Goal: Task Accomplishment & Management: Manage account settings

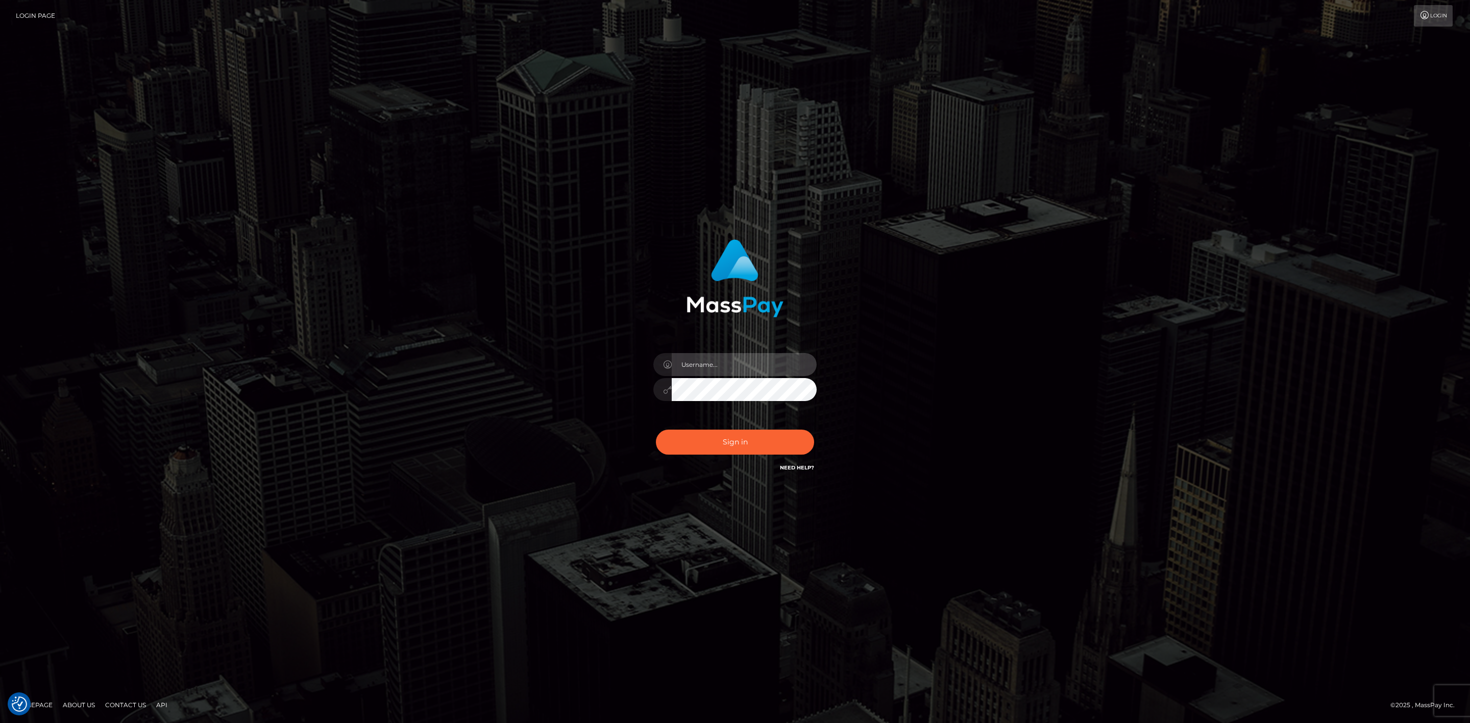
type input "[PERSON_NAME].megabonanza"
drag, startPoint x: 925, startPoint y: 239, endPoint x: 746, endPoint y: 213, distance: 180.6
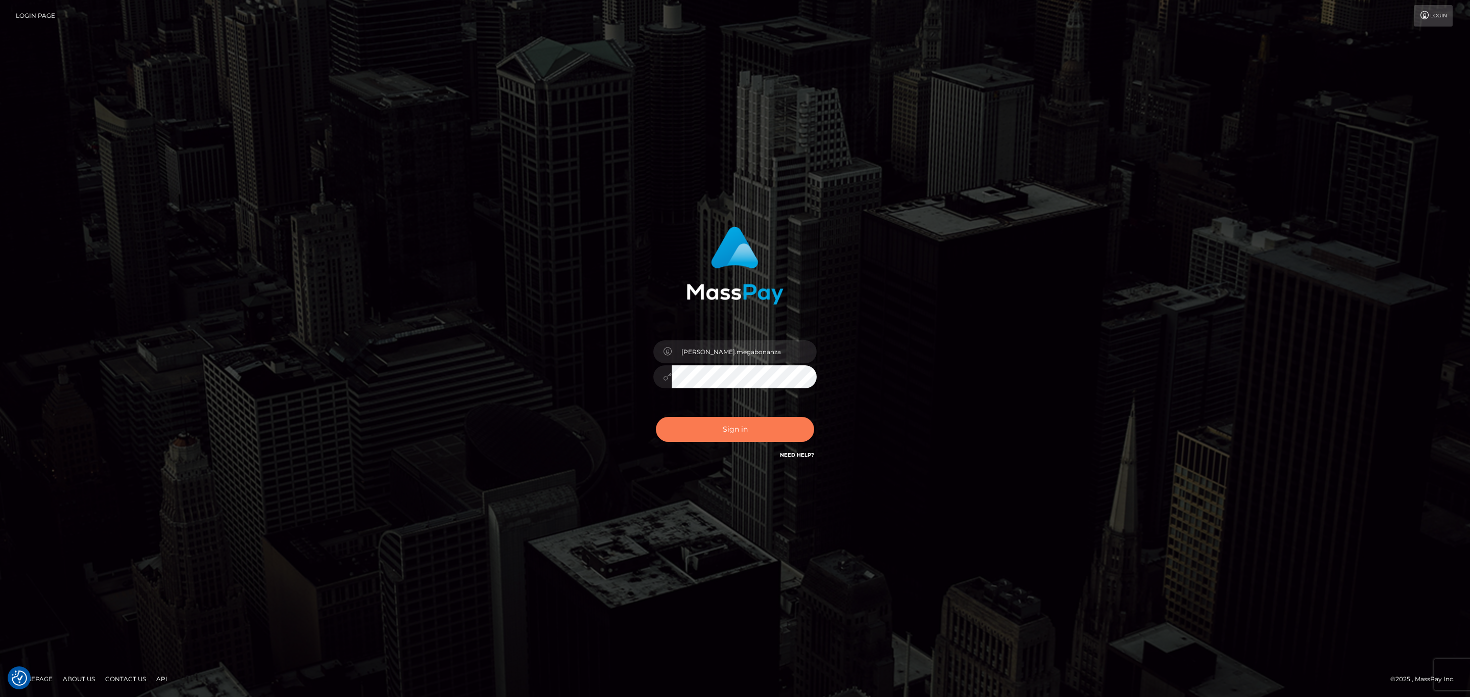
click at [767, 419] on button "Sign in" at bounding box center [735, 429] width 158 height 25
type input "[PERSON_NAME].megabonanza"
drag, startPoint x: 782, startPoint y: 429, endPoint x: 933, endPoint y: 296, distance: 201.5
click at [782, 429] on button "Sign in" at bounding box center [735, 429] width 158 height 25
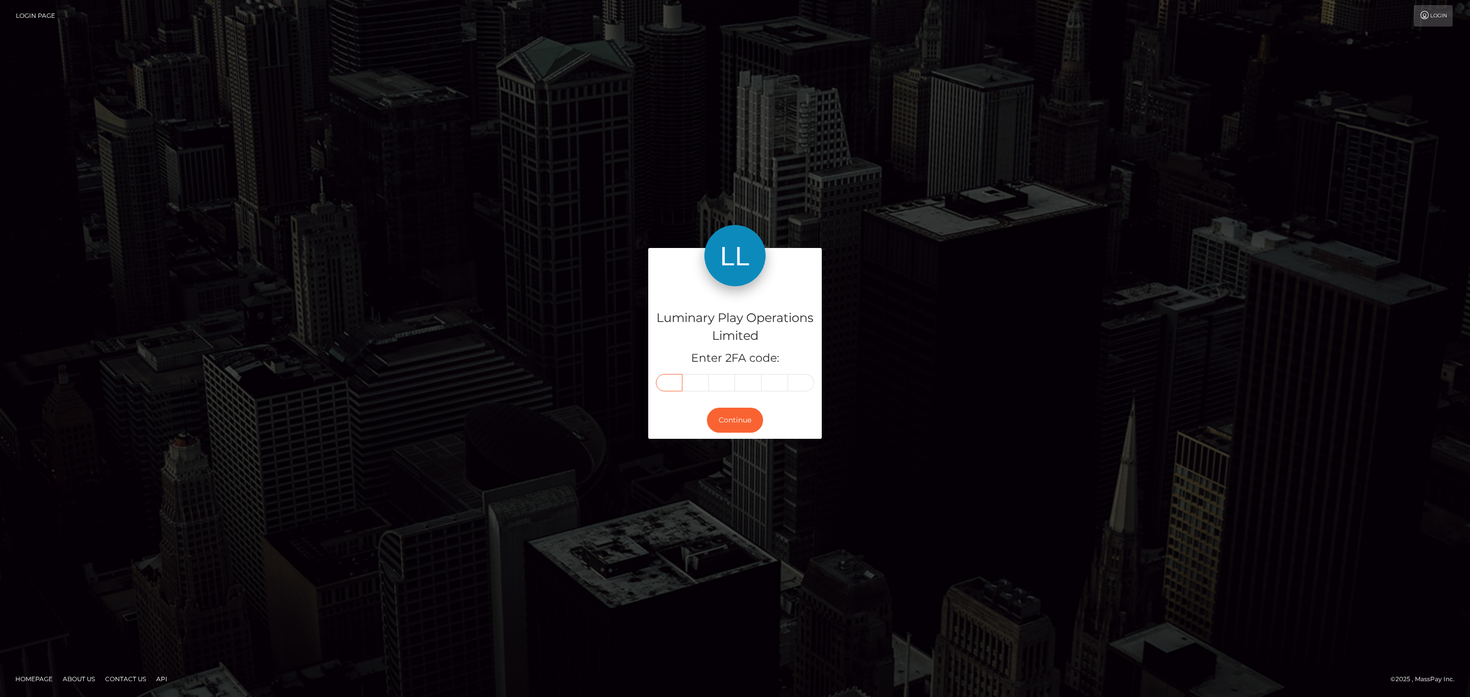
click at [671, 382] on input "text" at bounding box center [669, 382] width 27 height 17
paste input "0"
type input "0"
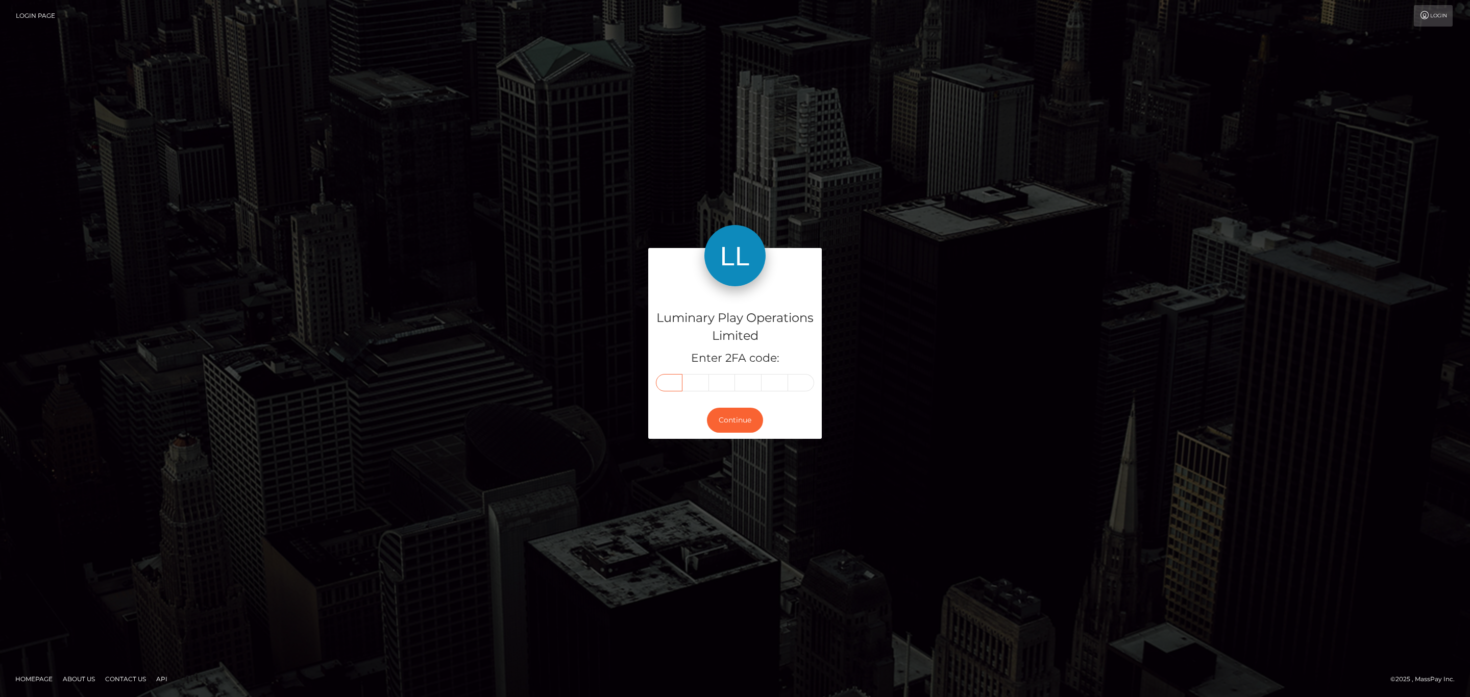
type input "6"
type input "4"
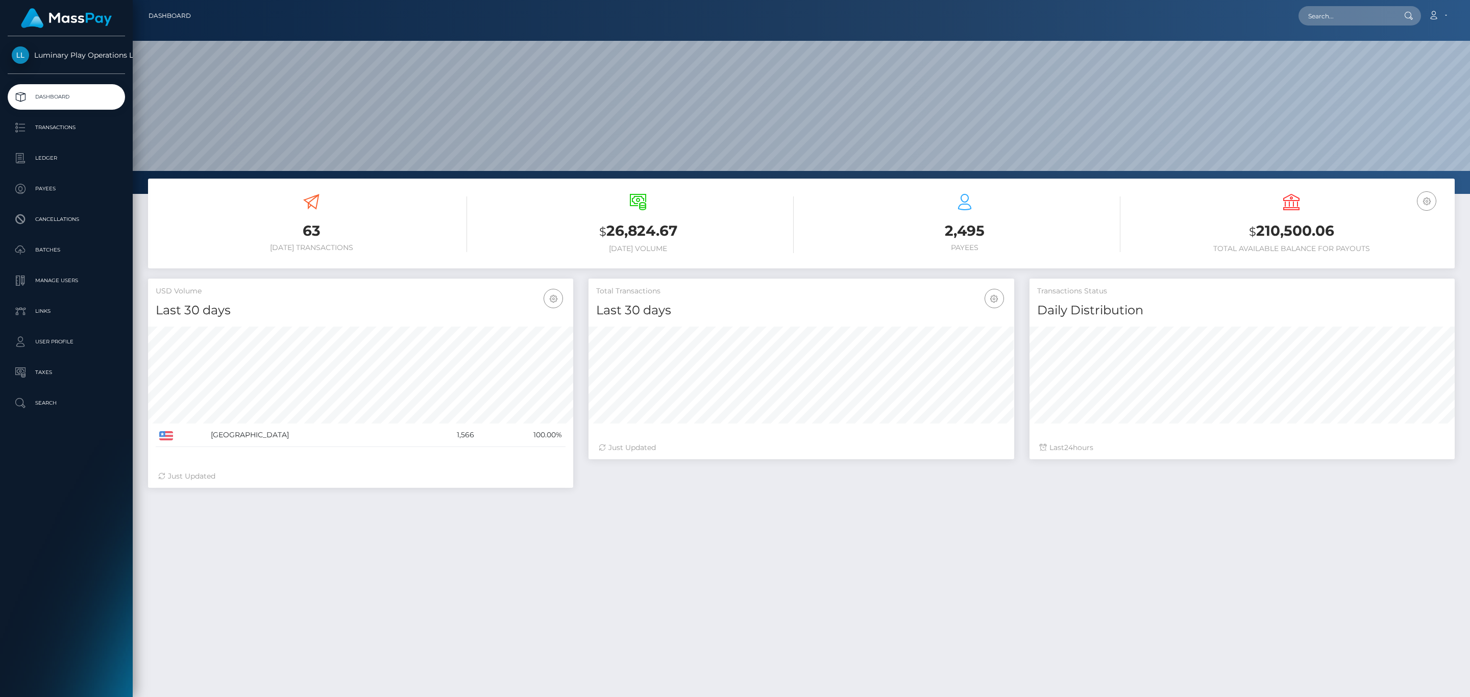
scroll to position [181, 425]
click at [1282, 233] on h3 "$ 210,500.06" at bounding box center [1291, 231] width 311 height 21
copy h3 "210,500.06"
click at [1441, 13] on link "Account" at bounding box center [1438, 15] width 30 height 21
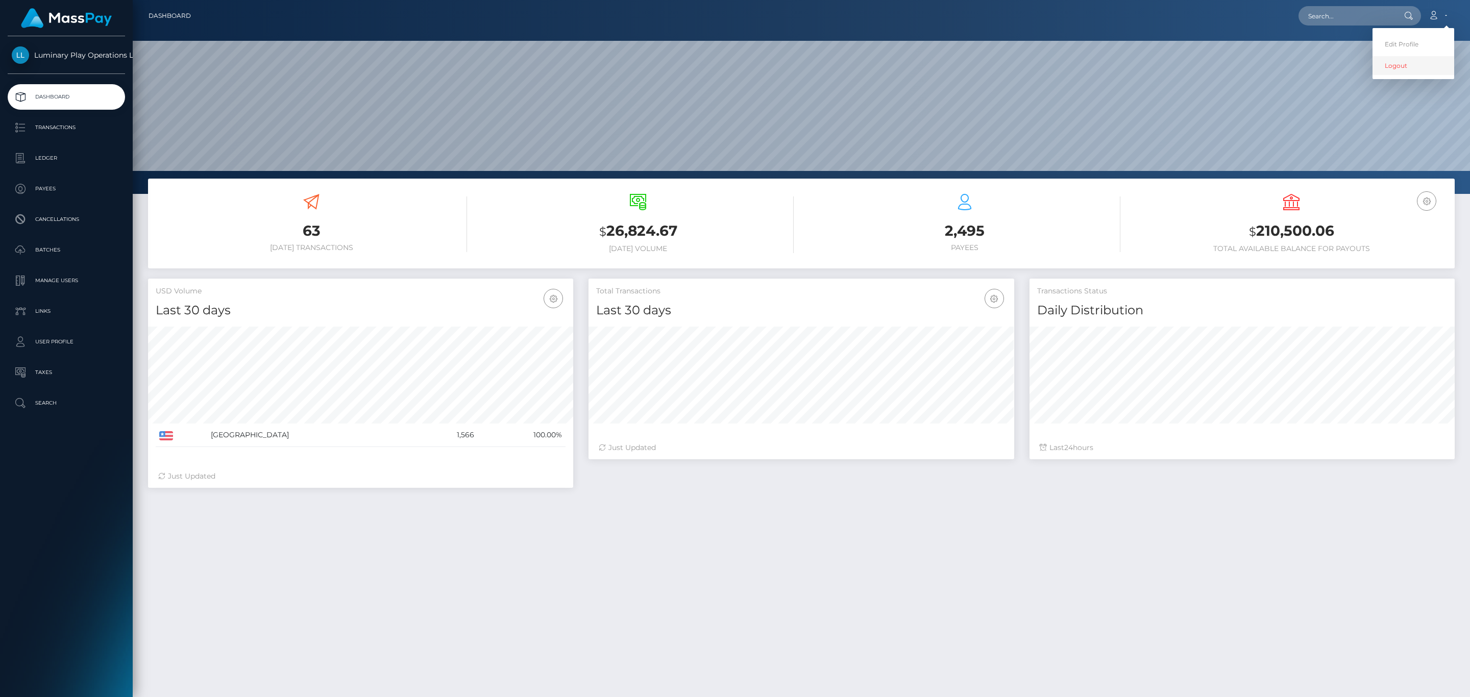
click at [1404, 57] on link "Logout" at bounding box center [1414, 65] width 82 height 19
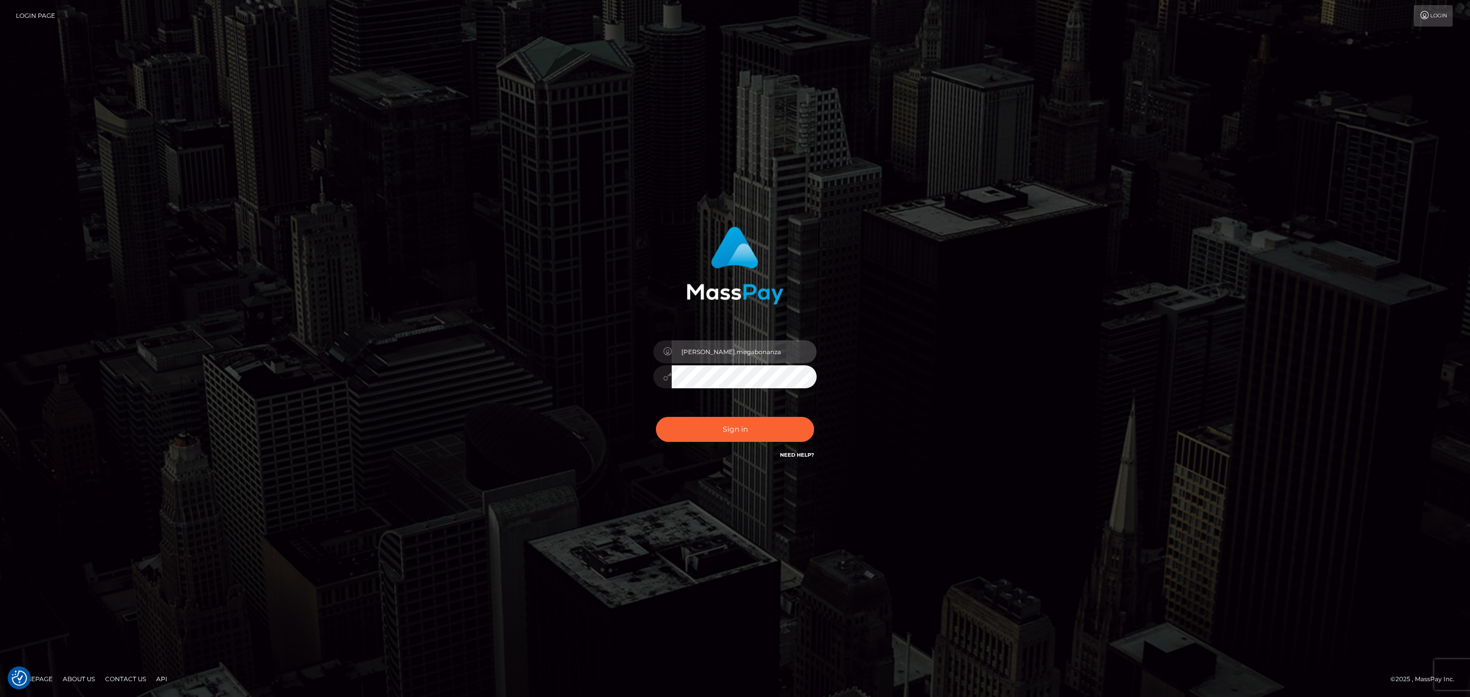
click at [778, 349] on input "sean.megabonanza" at bounding box center [744, 351] width 145 height 23
type input "[PERSON_NAME].silversocial1"
click at [744, 433] on button "Sign in" at bounding box center [735, 429] width 158 height 25
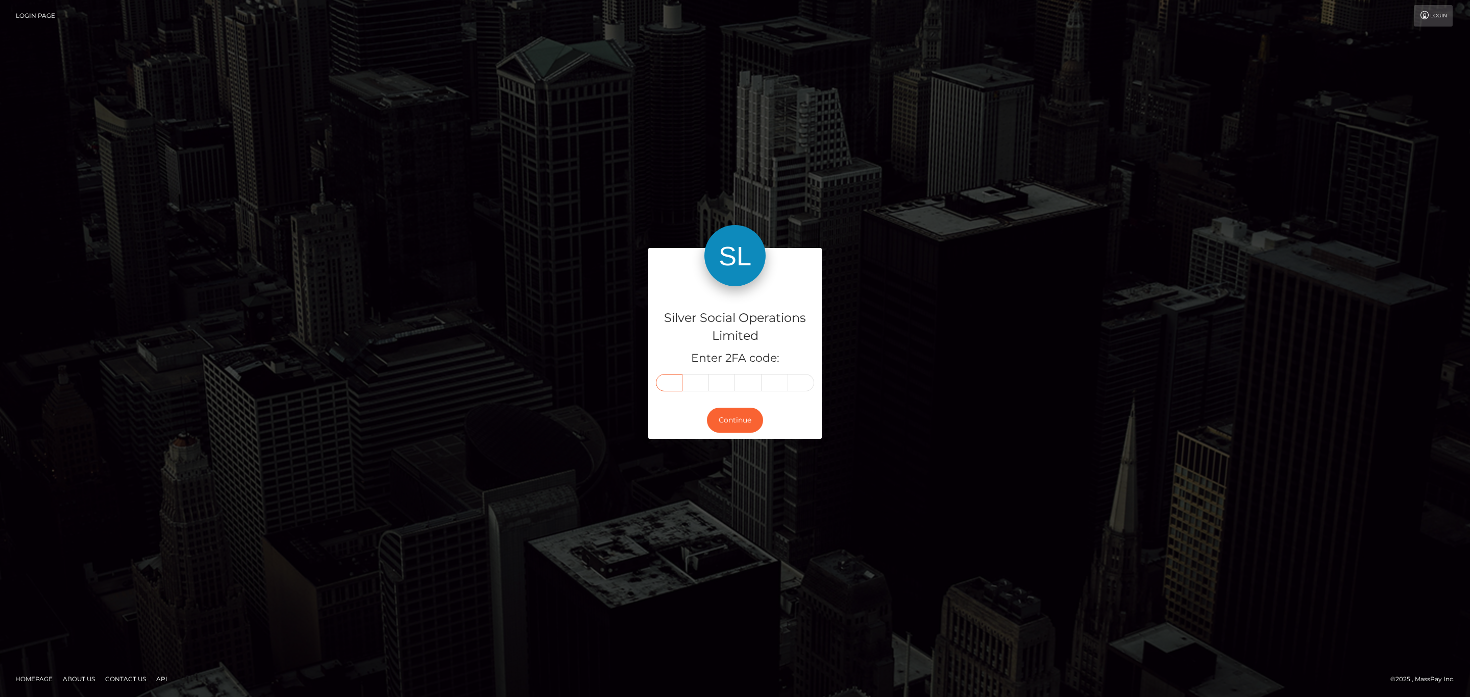
click at [677, 384] on input "text" at bounding box center [669, 382] width 27 height 17
paste input "4"
type input "4"
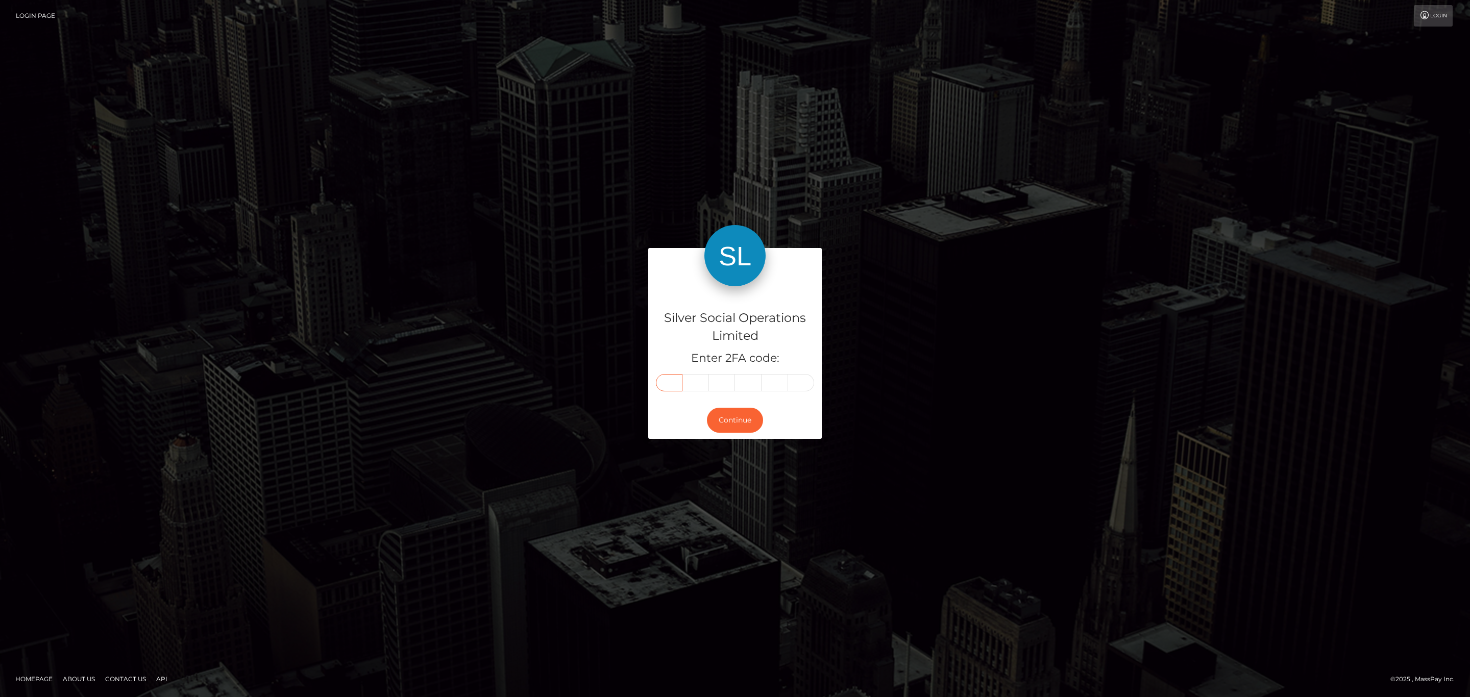
type input "5"
type input "0"
type input "2"
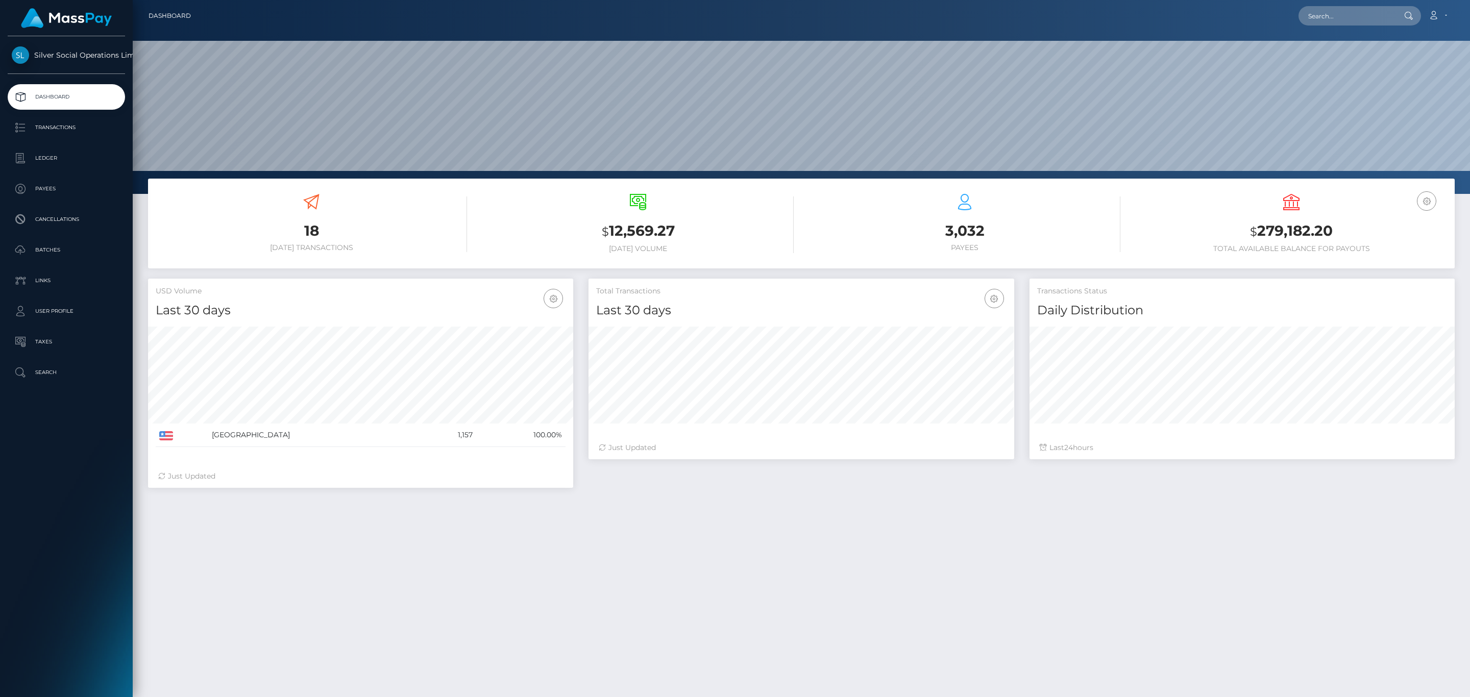
click at [1245, 234] on h3 "$ 279,182.20" at bounding box center [1291, 231] width 311 height 21
click at [1265, 237] on h3 "$ 279,182.20" at bounding box center [1291, 231] width 311 height 21
copy h3 "279,182.20"
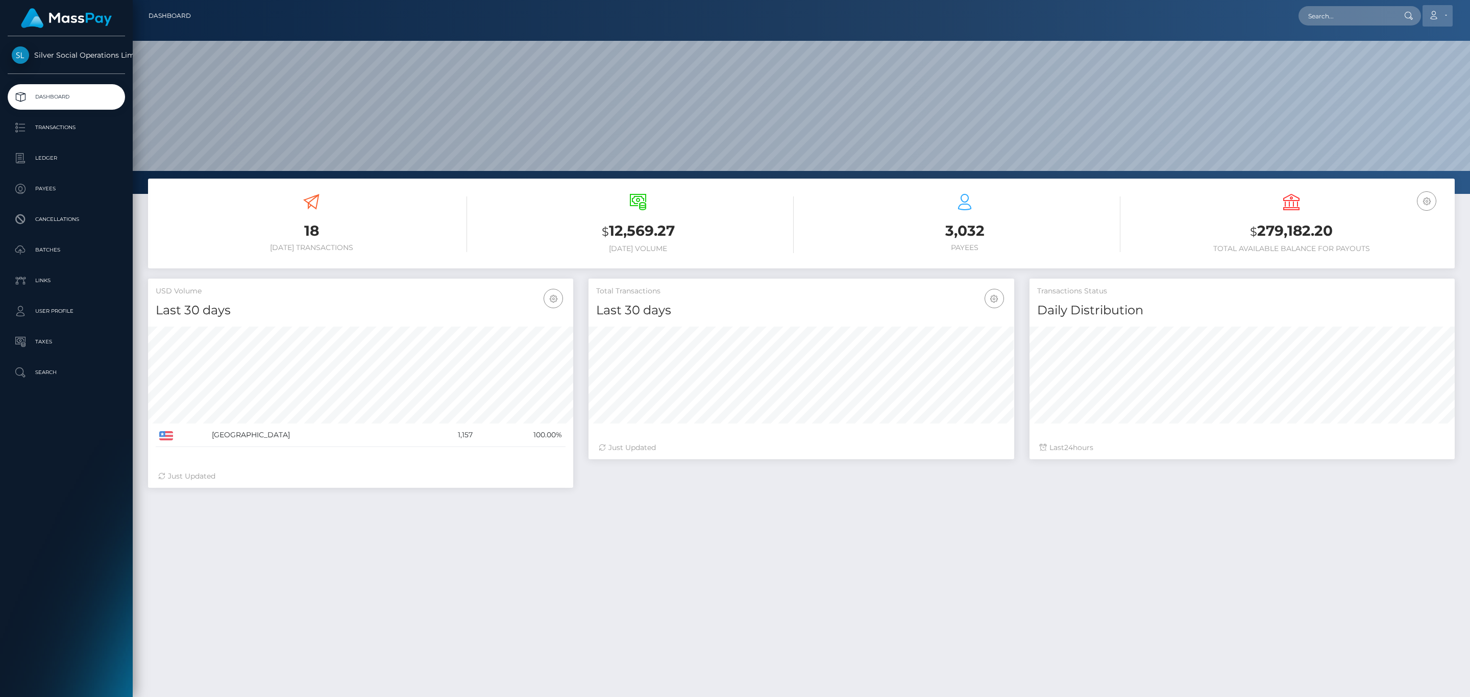
click at [1442, 12] on link "Account" at bounding box center [1438, 15] width 30 height 21
click at [1413, 58] on link "Logout" at bounding box center [1414, 65] width 82 height 19
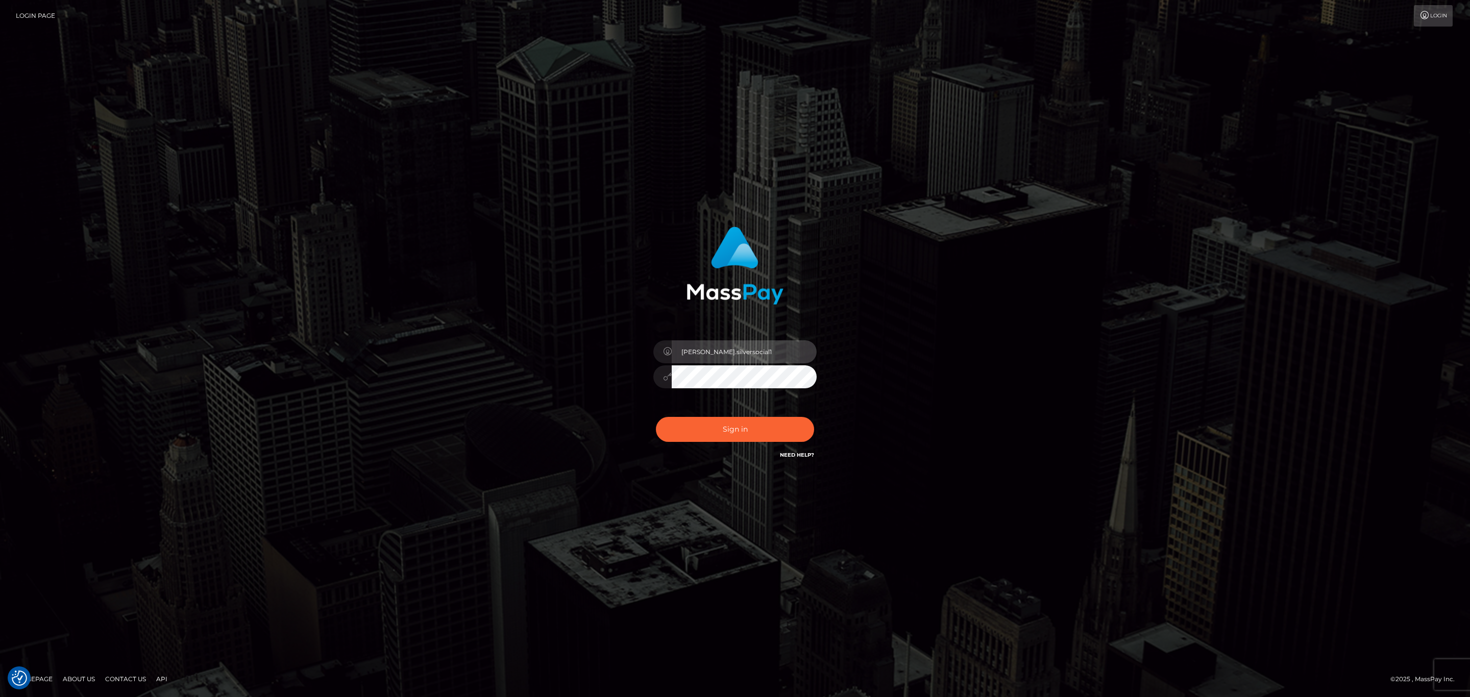
click at [744, 353] on input "Sean.silversocial1" at bounding box center [744, 351] width 145 height 23
type input "sean.ace"
click at [753, 417] on button "Sign in" at bounding box center [735, 429] width 158 height 25
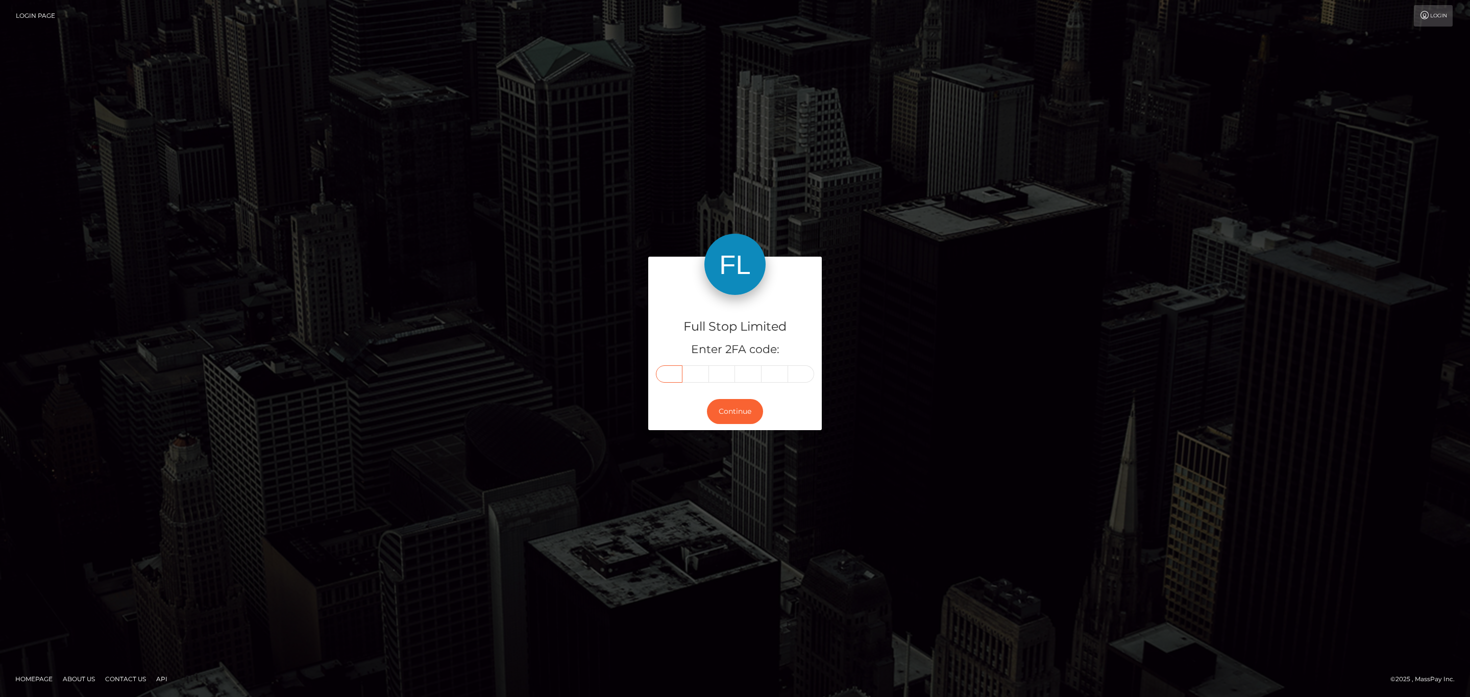
click at [667, 371] on input "text" at bounding box center [669, 374] width 27 height 17
paste input "6"
type input "6"
type input "5"
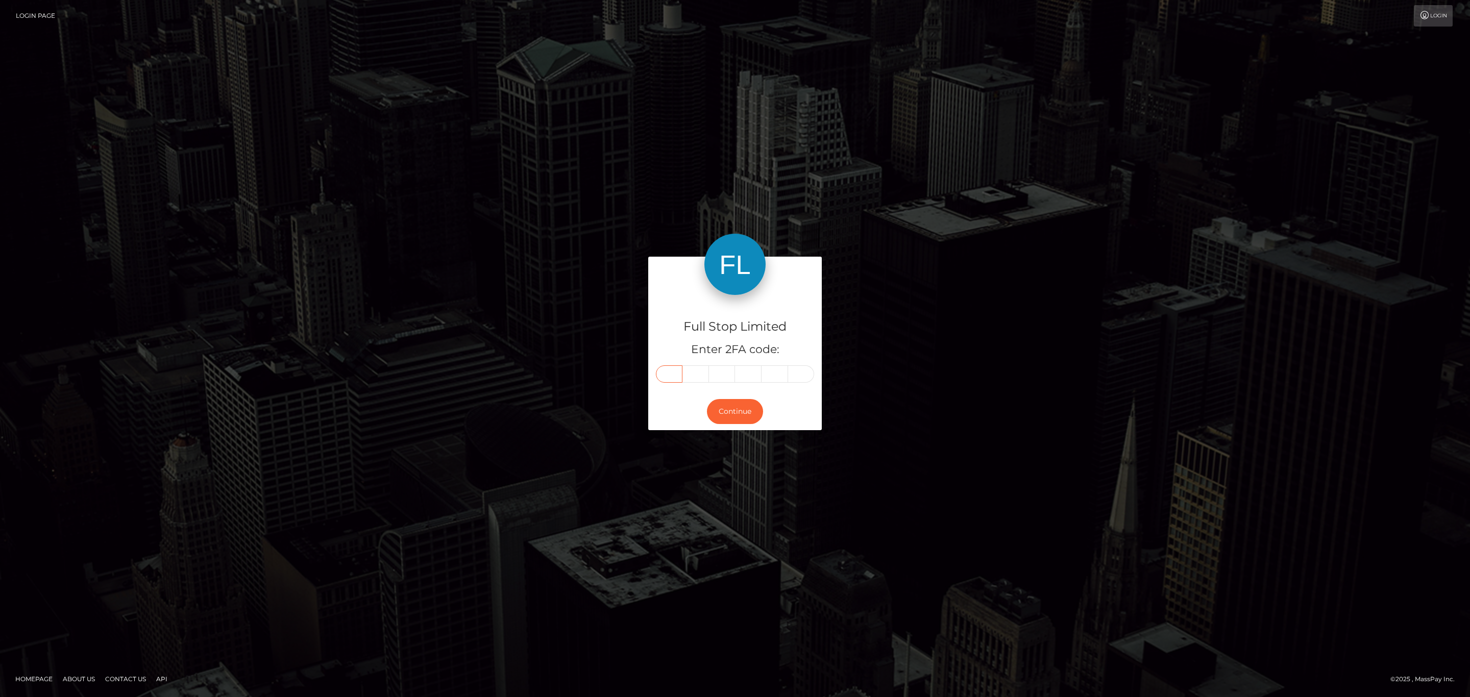
type input "1"
type input "9"
type input "5"
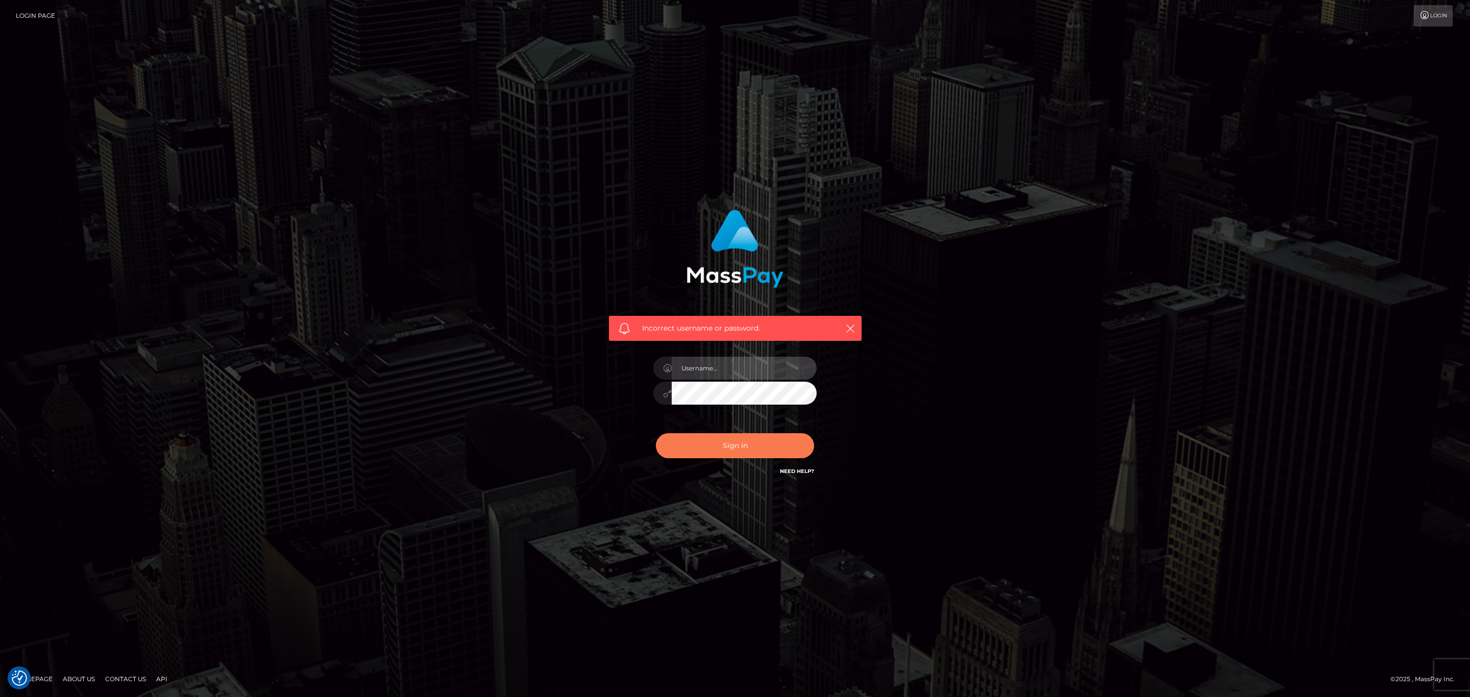
type input "sean.ace"
click at [756, 449] on button "Sign in" at bounding box center [735, 445] width 158 height 25
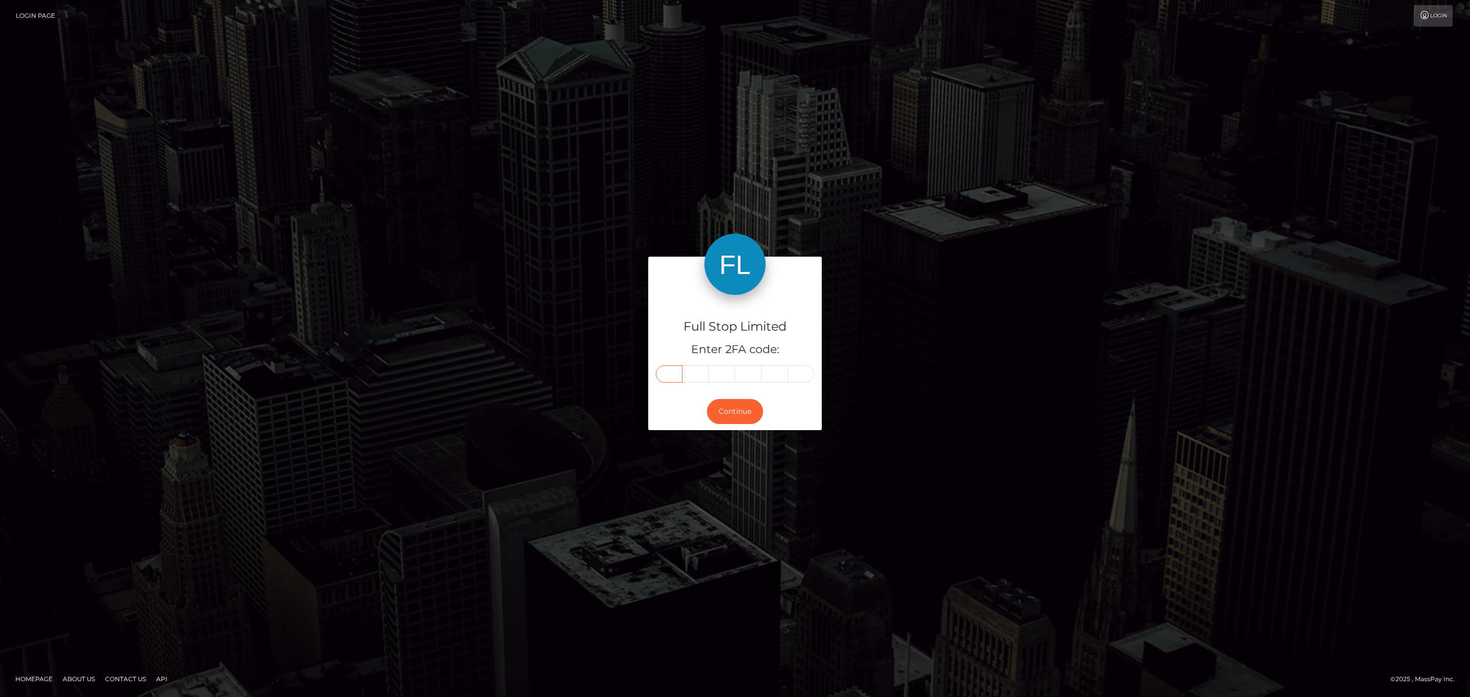
click at [658, 375] on input "text" at bounding box center [669, 374] width 27 height 17
paste input "4"
type input "4"
type input "3"
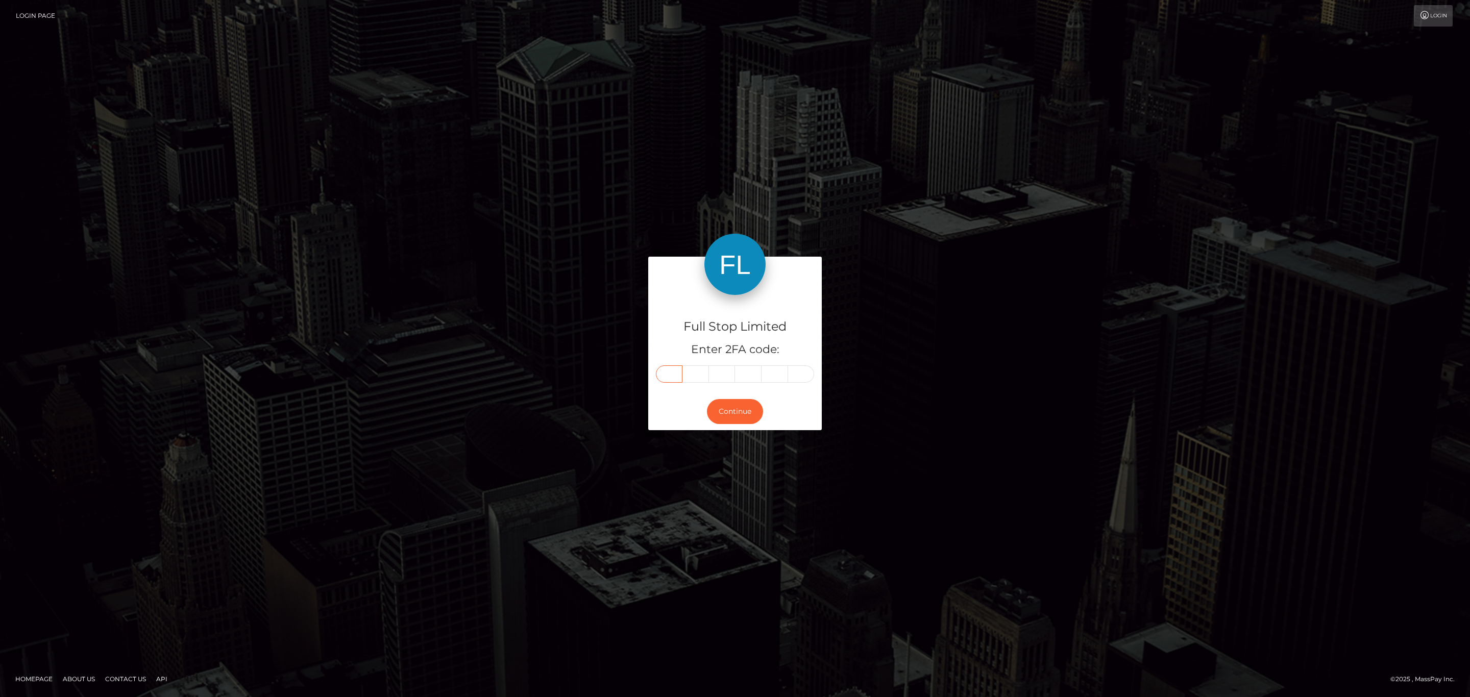
type input "1"
type input "2"
type input "5"
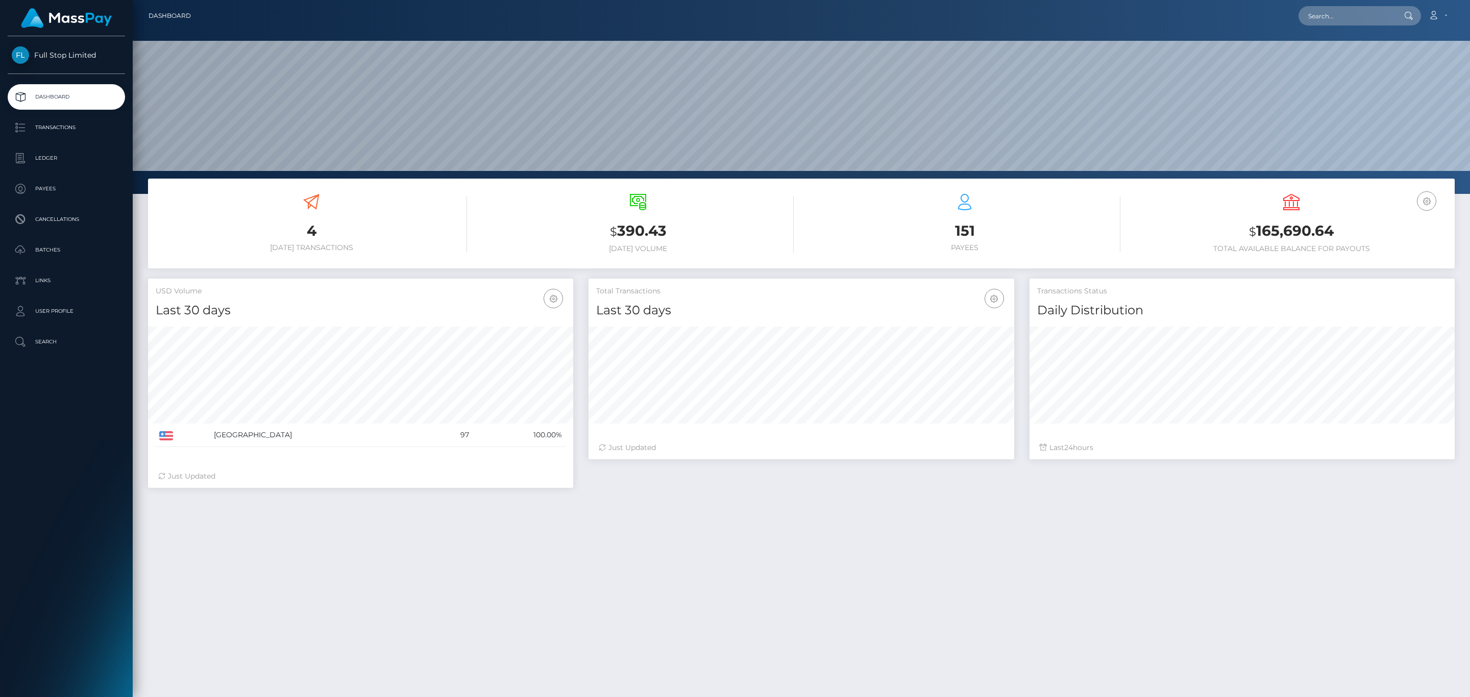
click at [1279, 216] on div "USD Balance $ 165,690.64 Total Available Balance for Payouts" at bounding box center [1291, 223] width 311 height 59
copy h3 "165,690.64"
